Goal: Transaction & Acquisition: Subscribe to service/newsletter

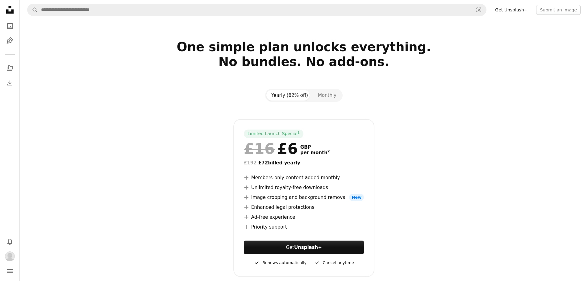
scroll to position [93, 0]
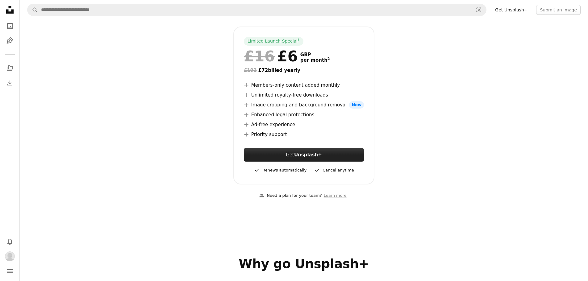
click at [322, 154] on link "Get Unsplash+" at bounding box center [304, 155] width 120 height 14
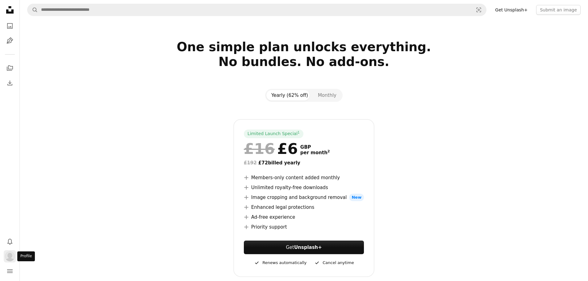
click at [12, 253] on img "Profile" at bounding box center [10, 256] width 10 height 10
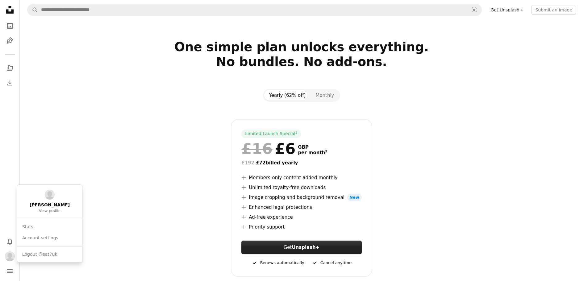
click at [303, 245] on body "Unsplash logo Unsplash Home A photo Pen Tool A stack of folders Download Bell n…" at bounding box center [291, 140] width 583 height 281
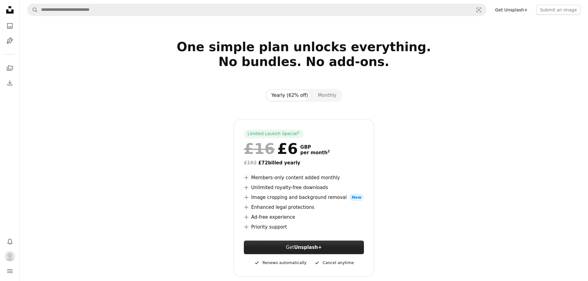
click at [289, 246] on link "Get Unsplash+" at bounding box center [304, 248] width 120 height 14
